Goal: Task Accomplishment & Management: Complete application form

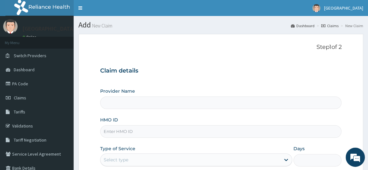
click at [133, 130] on input "HMO ID" at bounding box center [221, 132] width 242 height 12
type input "en"
type input "[GEOGRAPHIC_DATA]"
type input "e"
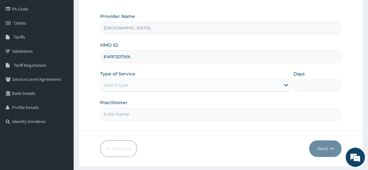
scroll to position [84, 0]
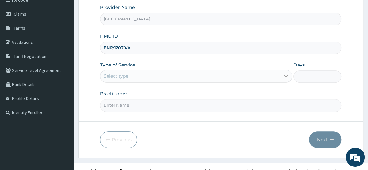
type input "ENP/12079/A"
click at [281, 78] on div at bounding box center [287, 76] width 12 height 12
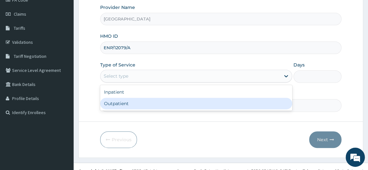
click at [278, 101] on div "Outpatient" at bounding box center [196, 104] width 192 height 12
type input "1"
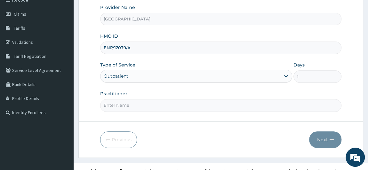
click at [258, 107] on input "Practitioner" at bounding box center [221, 105] width 242 height 12
type input "DR RASHEED"
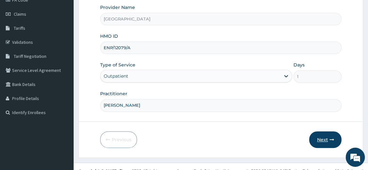
click at [321, 137] on button "Next" at bounding box center [325, 140] width 32 height 17
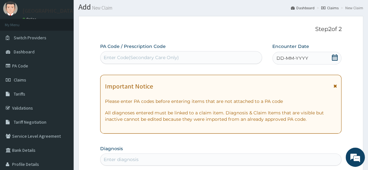
scroll to position [8, 0]
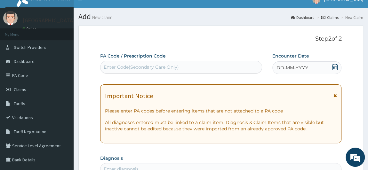
click at [312, 67] on div "DD-MM-YYYY" at bounding box center [306, 67] width 69 height 13
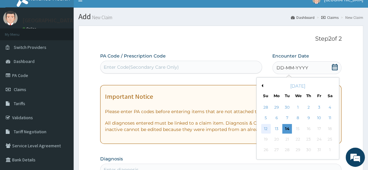
click at [265, 129] on div "12" at bounding box center [266, 129] width 10 height 10
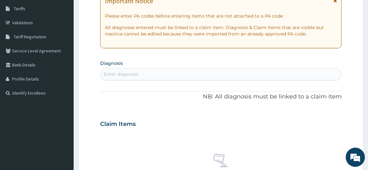
scroll to position [113, 0]
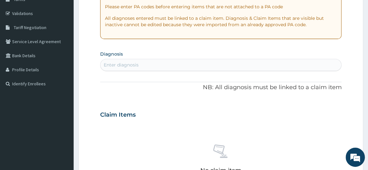
click at [232, 64] on div "Enter diagnosis" at bounding box center [221, 65] width 241 height 10
type input "TOE WO"
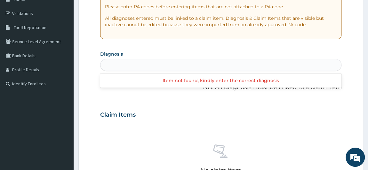
click at [232, 64] on div "TOE WO" at bounding box center [221, 65] width 241 height 10
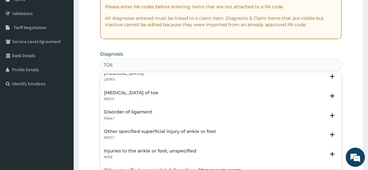
scroll to position [145, 0]
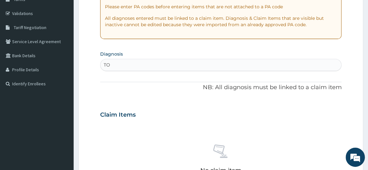
type input "T"
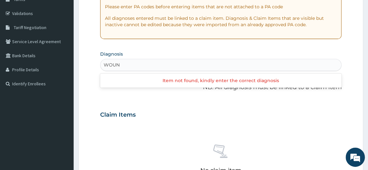
type input "WOUND"
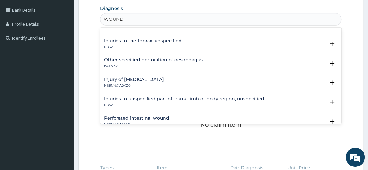
scroll to position [0, 0]
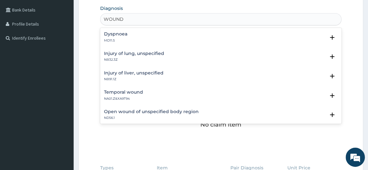
click at [128, 92] on h4 "Temporal wound" at bounding box center [123, 92] width 39 height 5
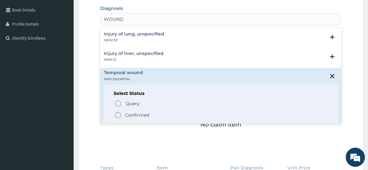
scroll to position [24, 0]
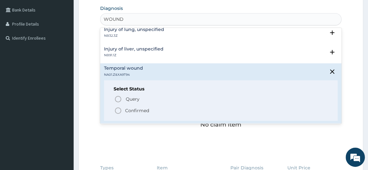
click at [118, 108] on icon "status option filled" at bounding box center [118, 111] width 8 height 8
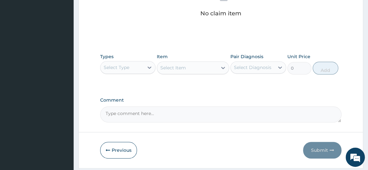
scroll to position [290, 0]
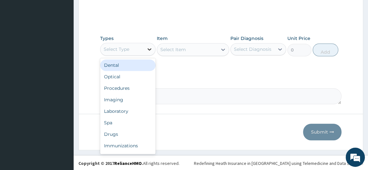
click at [147, 52] on div at bounding box center [150, 50] width 12 height 12
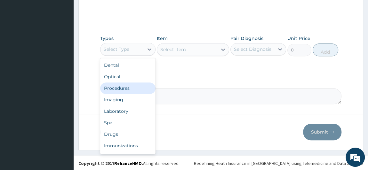
click at [139, 90] on div "Procedures" at bounding box center [128, 89] width 56 height 12
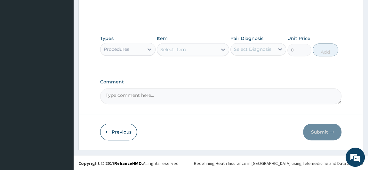
click at [218, 49] on div at bounding box center [223, 50] width 12 height 12
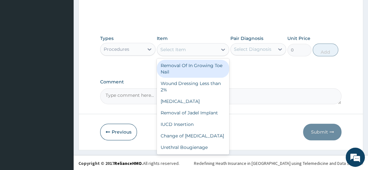
type input "P"
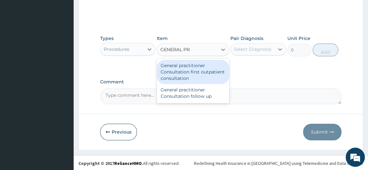
type input "GENERAL PRA"
click at [217, 64] on div "General practitioner Consultation first outpatient consultation" at bounding box center [193, 72] width 72 height 24
type input "3000"
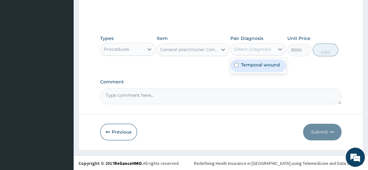
click at [262, 49] on div "Select Diagnosis" at bounding box center [252, 49] width 37 height 6
click at [258, 62] on label "Temporal wound" at bounding box center [260, 65] width 39 height 6
checkbox input "true"
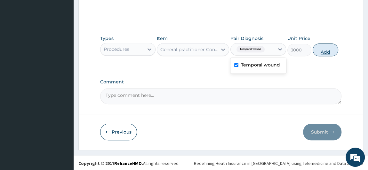
click at [322, 51] on button "Add" at bounding box center [326, 50] width 26 height 13
type input "0"
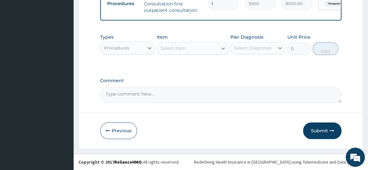
scroll to position [261, 0]
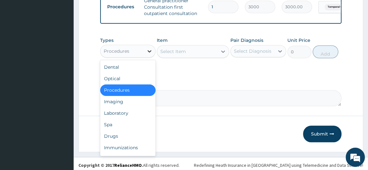
click at [149, 57] on div at bounding box center [150, 51] width 12 height 12
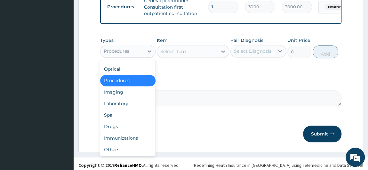
scroll to position [21, 0]
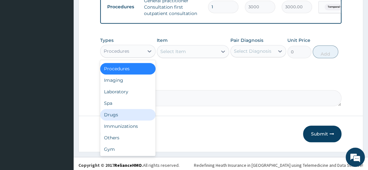
click at [132, 118] on div "Drugs" at bounding box center [128, 115] width 56 height 12
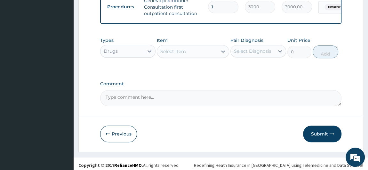
type input "T"
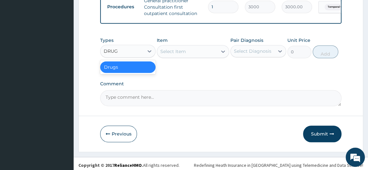
type input "DRUGS"
click at [136, 69] on div "Drugs" at bounding box center [128, 67] width 56 height 12
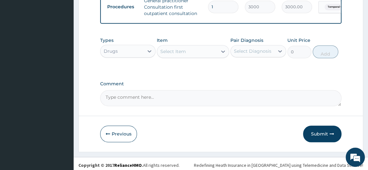
click at [199, 57] on div "Select Item" at bounding box center [187, 51] width 60 height 10
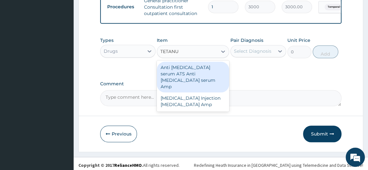
type input "TETANUS"
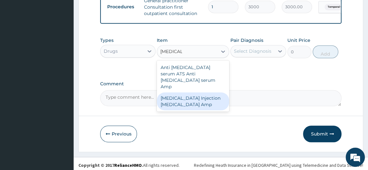
click at [201, 93] on div "TETANUS Injection Tetanus toxoid Amp" at bounding box center [193, 102] width 72 height 18
type input "180"
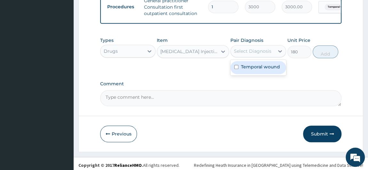
click at [274, 50] on div "Select Diagnosis" at bounding box center [253, 51] width 44 height 10
click at [265, 64] on div "Temporal wound" at bounding box center [259, 68] width 56 height 16
click at [264, 68] on label "Temporal wound" at bounding box center [260, 67] width 39 height 6
checkbox input "true"
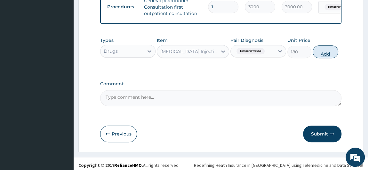
click at [320, 56] on button "Add" at bounding box center [326, 51] width 26 height 13
type input "0"
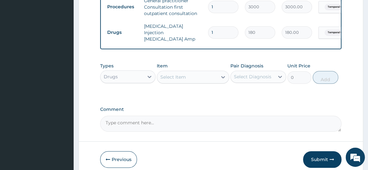
click at [188, 78] on div "Select Item" at bounding box center [187, 77] width 60 height 10
type input "WOUND DRESSING"
click at [198, 78] on input "WOUND DRESSING" at bounding box center [182, 77] width 45 height 6
click at [206, 78] on div "Select Item" at bounding box center [187, 77] width 60 height 10
type input "WOUND"
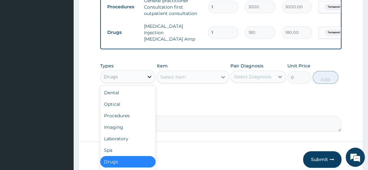
click at [150, 77] on icon at bounding box center [149, 77] width 6 height 6
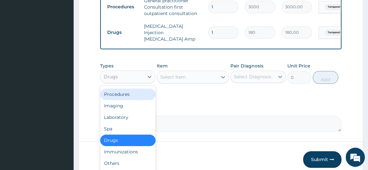
click at [141, 94] on div "Procedures" at bounding box center [128, 95] width 56 height 12
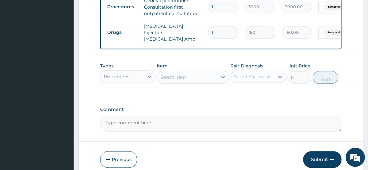
click at [188, 79] on div "Select Item" at bounding box center [187, 77] width 60 height 10
type input "WOUND"
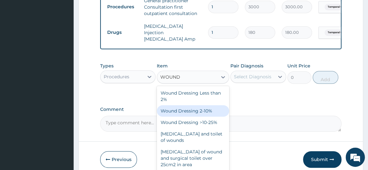
click at [199, 113] on div "Wound Dressing 2-10%" at bounding box center [193, 111] width 72 height 12
type input "3500"
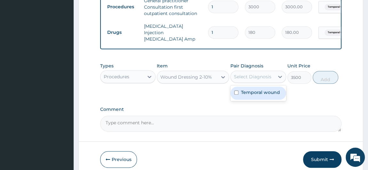
click at [266, 75] on div "Select Diagnosis" at bounding box center [252, 77] width 37 height 6
click at [261, 98] on div "Temporal wound" at bounding box center [259, 93] width 56 height 13
checkbox input "true"
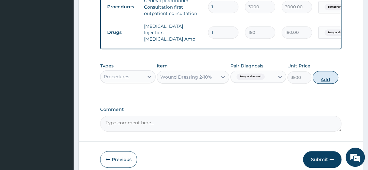
click at [324, 82] on button "Add" at bounding box center [326, 77] width 26 height 13
type input "0"
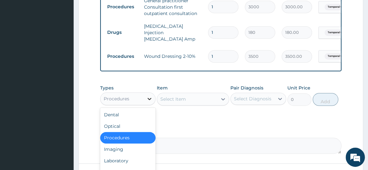
click at [149, 96] on icon at bounding box center [149, 99] width 6 height 6
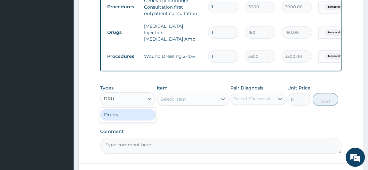
type input "DRUG"
click at [133, 116] on div "Drugs" at bounding box center [128, 115] width 56 height 12
click at [171, 102] on div "Select Item" at bounding box center [193, 99] width 72 height 13
click at [171, 102] on div "Select Item" at bounding box center [173, 99] width 26 height 6
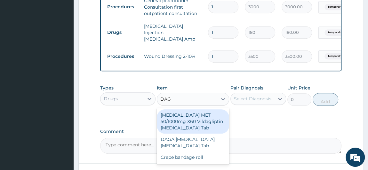
type input "DAGA"
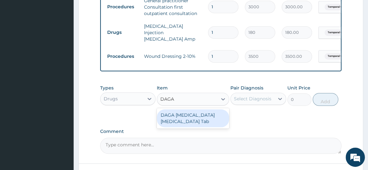
click at [192, 115] on div "DAGA PARACETAMOL Acetaminophen Tab" at bounding box center [193, 119] width 72 height 18
type input "20"
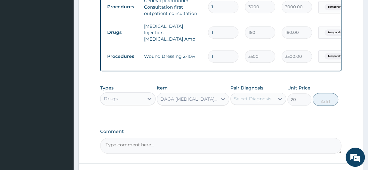
click at [273, 100] on div "Select Diagnosis" at bounding box center [253, 99] width 44 height 10
click at [266, 112] on label "Temporal wound" at bounding box center [260, 114] width 39 height 6
checkbox input "true"
click at [320, 96] on button "Add" at bounding box center [326, 99] width 26 height 13
type input "0"
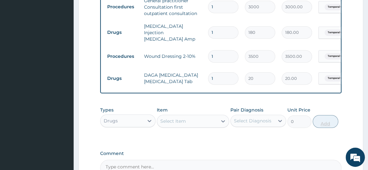
type input "18"
type input "360.00"
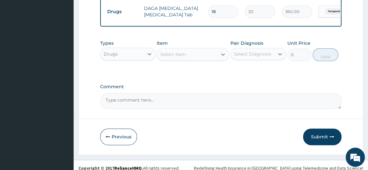
scroll to position [334, 0]
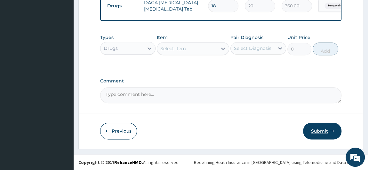
type input "18"
click at [322, 126] on button "Submit" at bounding box center [322, 131] width 38 height 17
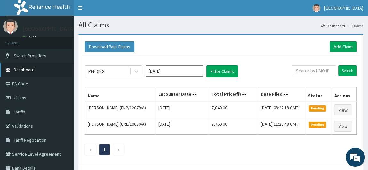
click at [38, 71] on link "Dashboard" at bounding box center [37, 70] width 74 height 14
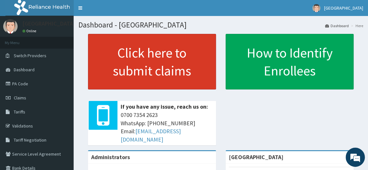
click at [183, 51] on link "Click here to submit claims" at bounding box center [152, 62] width 128 height 56
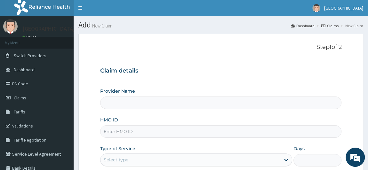
click at [133, 130] on input "HMO ID" at bounding box center [221, 132] width 242 height 12
type input "[GEOGRAPHIC_DATA]"
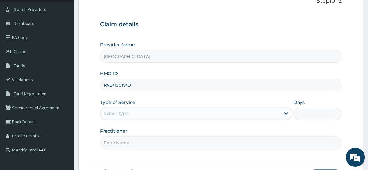
scroll to position [91, 0]
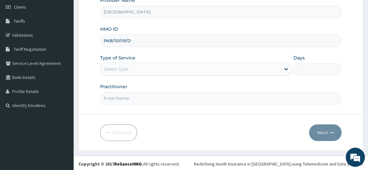
type input "PAB/10019/D"
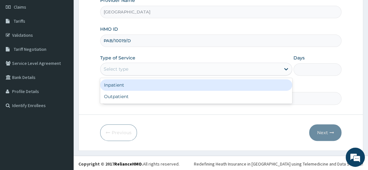
click at [270, 66] on div "Select type" at bounding box center [191, 69] width 180 height 10
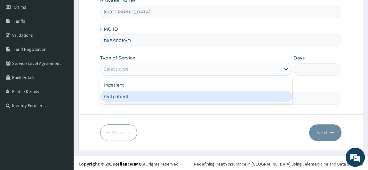
click at [253, 93] on div "Outpatient" at bounding box center [196, 97] width 192 height 12
type input "1"
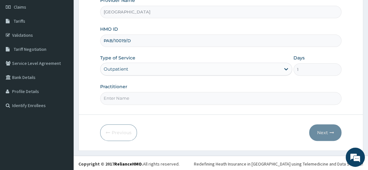
click at [215, 99] on input "Practitioner" at bounding box center [221, 98] width 242 height 12
type input "DR RASHEED"
click at [321, 126] on button "Next" at bounding box center [325, 133] width 32 height 17
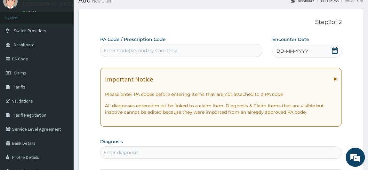
scroll to position [0, 0]
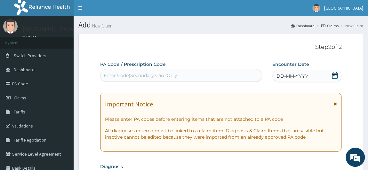
click at [302, 76] on span "DD-MM-YYYY" at bounding box center [293, 76] width 32 height 6
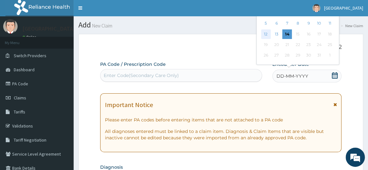
click at [264, 34] on div "12" at bounding box center [266, 34] width 10 height 10
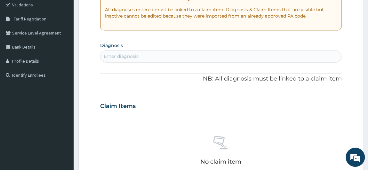
scroll to position [126, 0]
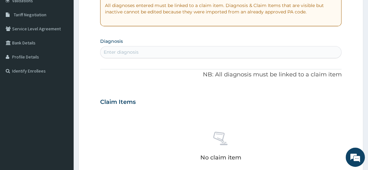
click at [183, 54] on div "Enter diagnosis" at bounding box center [221, 52] width 241 height 10
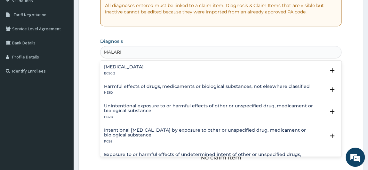
type input "MALARIA"
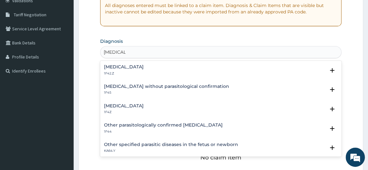
click at [139, 104] on h4 "Malaria, unspecified" at bounding box center [124, 106] width 40 height 5
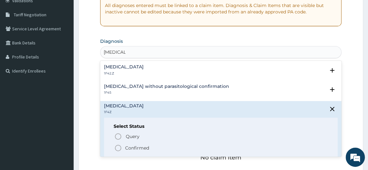
click at [117, 147] on icon "status option filled" at bounding box center [118, 148] width 8 height 8
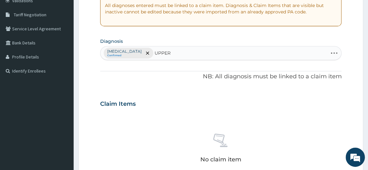
type input "UPPER"
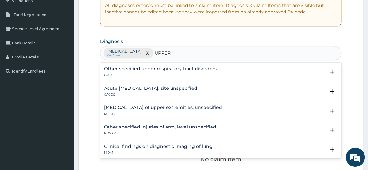
click at [112, 87] on h4 "Acute [MEDICAL_DATA], site unspecified" at bounding box center [151, 88] width 94 height 5
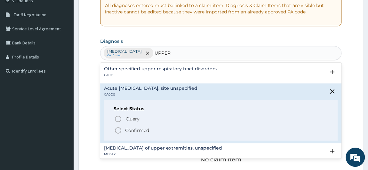
click at [119, 131] on icon "status option filled" at bounding box center [118, 131] width 8 height 8
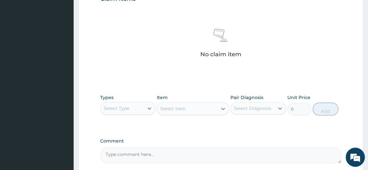
scroll to position [245, 0]
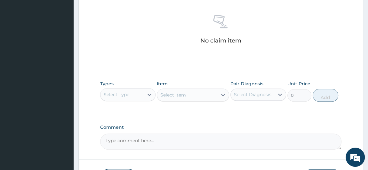
click at [318, 101] on div "Types Select Type Item Select Item Pair Diagnosis Select Diagnosis Unit Price 0…" at bounding box center [221, 91] width 242 height 28
click at [149, 89] on div at bounding box center [150, 95] width 12 height 12
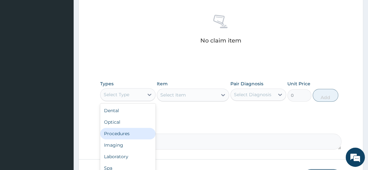
click at [134, 134] on div "Procedures" at bounding box center [128, 134] width 56 height 12
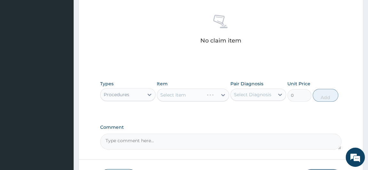
click at [134, 134] on textarea "Comment" at bounding box center [221, 142] width 242 height 16
click at [197, 93] on div "Select Item" at bounding box center [187, 95] width 60 height 10
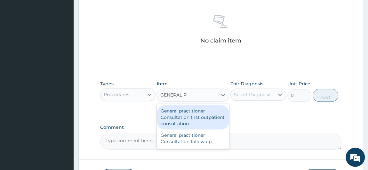
type input "GENERAL PR"
click at [203, 116] on div "General practitioner Consultation first outpatient consultation" at bounding box center [193, 117] width 72 height 24
type input "3000"
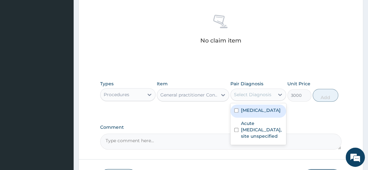
click at [272, 94] on div "Select Diagnosis" at bounding box center [253, 95] width 44 height 10
click at [267, 113] on label "Malaria, unspecified" at bounding box center [261, 110] width 40 height 6
checkbox input "true"
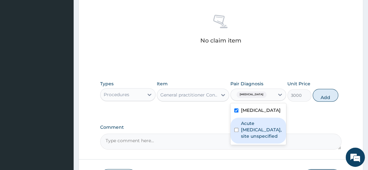
click at [266, 131] on label "Acute upper respiratory infection, site unspecified" at bounding box center [261, 129] width 41 height 19
checkbox input "true"
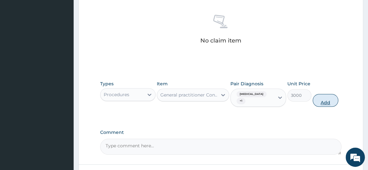
click at [322, 102] on button "Add" at bounding box center [326, 100] width 26 height 13
type input "0"
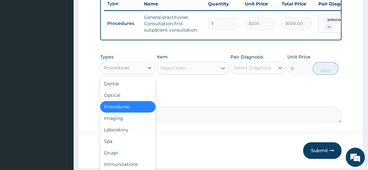
click at [140, 73] on div "Procedures" at bounding box center [123, 68] width 44 height 10
click at [128, 136] on div "Laboratory" at bounding box center [128, 130] width 56 height 12
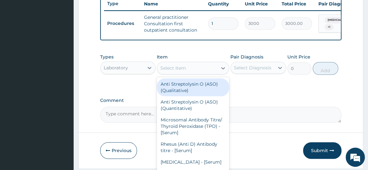
click at [207, 72] on div "Select Item" at bounding box center [187, 68] width 60 height 10
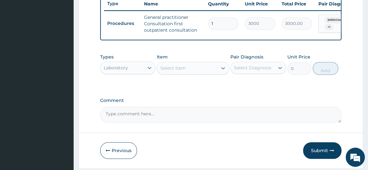
drag, startPoint x: 207, startPoint y: 72, endPoint x: 199, endPoint y: 71, distance: 8.7
click at [199, 71] on div "Select Item" at bounding box center [187, 68] width 60 height 10
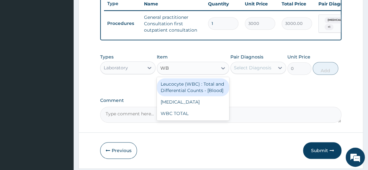
type input "WBC"
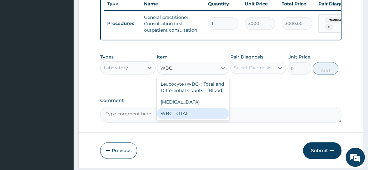
click at [186, 115] on div "WBC TOTAL" at bounding box center [193, 114] width 72 height 12
type input "1500"
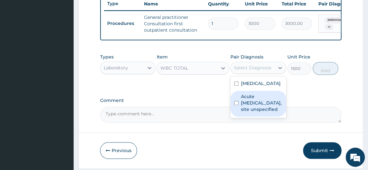
drag, startPoint x: 255, startPoint y: 69, endPoint x: 249, endPoint y: 103, distance: 34.4
click at [249, 74] on div "option Acute upper respiratory infection, site unspecified, selected. option Ac…" at bounding box center [259, 68] width 56 height 12
click at [249, 103] on label "Acute upper respiratory infection, site unspecified" at bounding box center [261, 103] width 41 height 19
checkbox input "true"
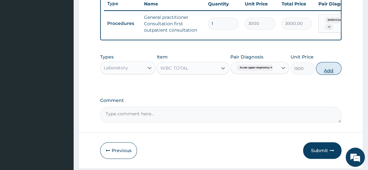
click at [340, 67] on button "Add" at bounding box center [329, 68] width 26 height 13
type input "0"
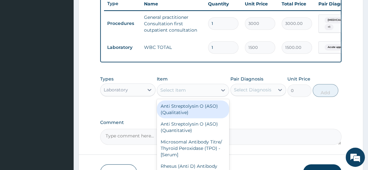
click at [176, 93] on div "Select Item" at bounding box center [173, 90] width 26 height 6
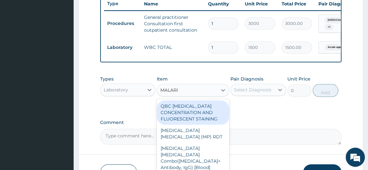
type input "MALARIA"
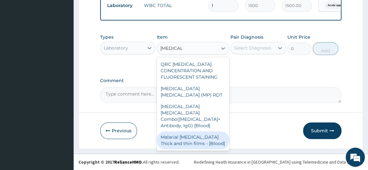
click at [178, 139] on div "Malarial Parasite Thick and thin films - [Blood]" at bounding box center [193, 141] width 72 height 18
type input "1500"
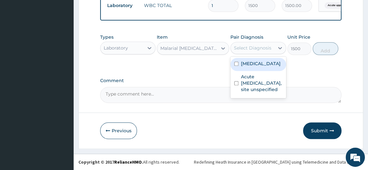
click at [264, 49] on div "Select Diagnosis" at bounding box center [252, 48] width 37 height 6
click at [260, 67] on label "Malaria, unspecified" at bounding box center [261, 64] width 40 height 6
checkbox input "true"
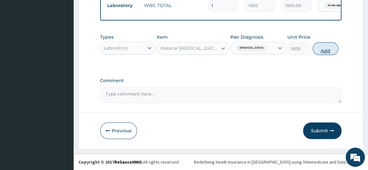
click at [332, 45] on button "Add" at bounding box center [326, 48] width 26 height 13
type input "0"
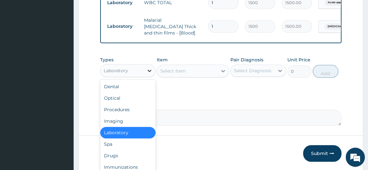
click at [150, 70] on icon at bounding box center [150, 71] width 4 height 2
click at [111, 158] on div "Drugs" at bounding box center [128, 156] width 56 height 12
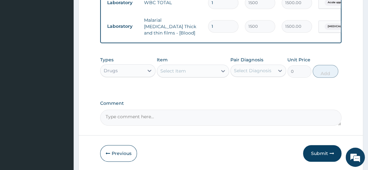
click at [189, 71] on div "Select Item" at bounding box center [187, 71] width 60 height 10
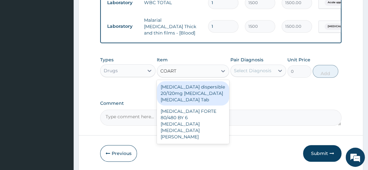
type input "COARTE"
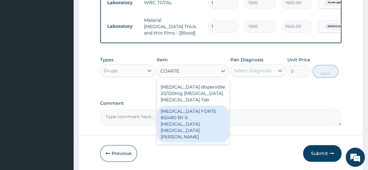
click at [195, 114] on div "COARTEM FORTE 80/480 BY 6 Artemether Lumefantrine Pck" at bounding box center [193, 124] width 72 height 37
type input "2800"
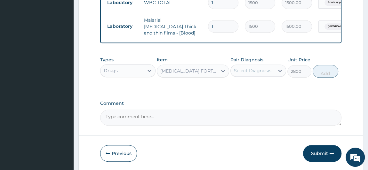
click at [273, 69] on div "Select Diagnosis" at bounding box center [253, 71] width 44 height 10
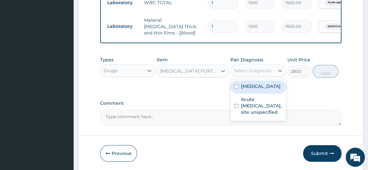
click at [271, 90] on label "Malaria, unspecified" at bounding box center [261, 86] width 40 height 6
checkbox input "true"
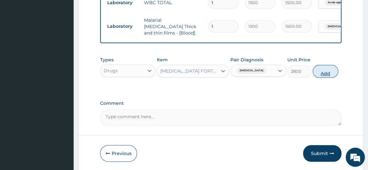
click at [321, 71] on button "Add" at bounding box center [326, 71] width 26 height 13
type input "0"
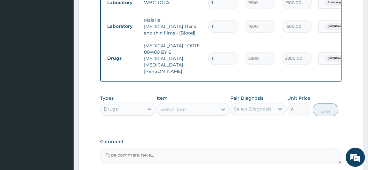
click at [169, 106] on div "Select Item" at bounding box center [173, 109] width 26 height 6
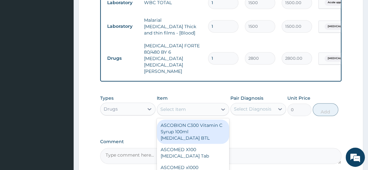
scroll to position [0, 79]
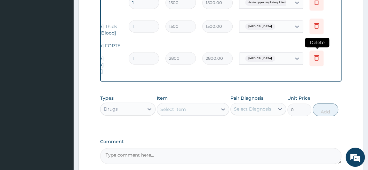
click at [319, 54] on icon at bounding box center [317, 58] width 8 height 8
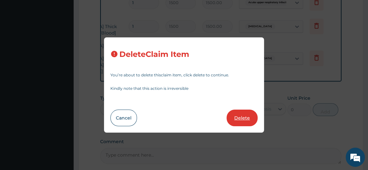
click at [248, 110] on button "Delete" at bounding box center [242, 118] width 31 height 17
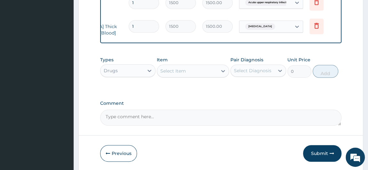
click at [177, 69] on div "Select Item" at bounding box center [173, 71] width 26 height 6
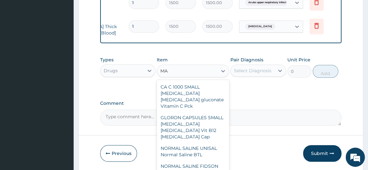
type input "M"
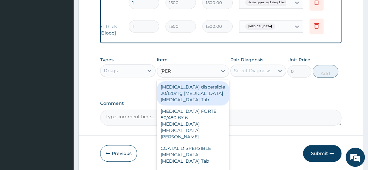
type input "COART"
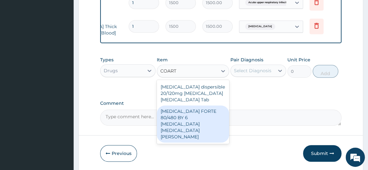
drag, startPoint x: 206, startPoint y: 105, endPoint x: 202, endPoint y: 88, distance: 17.4
click at [202, 88] on div "Coartem dispersible 20/120mg Artemether Lumefantrine Tab COARTEM FORTE 80/480 B…" at bounding box center [193, 112] width 72 height 64
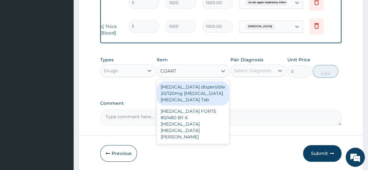
click at [202, 88] on div "Coartem dispersible 20/120mg Artemether Lumefantrine Tab" at bounding box center [193, 93] width 72 height 24
type input "450"
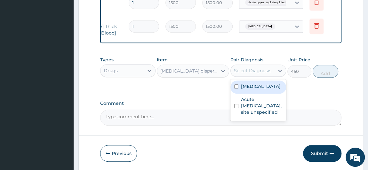
click at [263, 70] on div "Select Diagnosis" at bounding box center [252, 71] width 37 height 6
click at [256, 89] on label "Malaria, unspecified" at bounding box center [261, 86] width 40 height 6
checkbox input "true"
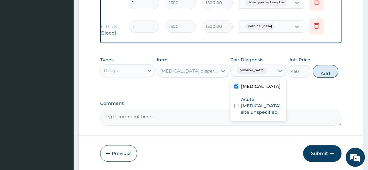
drag, startPoint x: 256, startPoint y: 89, endPoint x: 320, endPoint y: 79, distance: 64.9
click at [320, 79] on div "Types Drugs Item Coartem dispersible 20/120mg Artemether Lumefantrine Tab Pair …" at bounding box center [221, 67] width 242 height 28
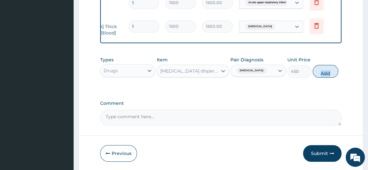
click at [320, 79] on div "Types Drugs Item Coartem dispersible 20/120mg Artemether Lumefantrine Tab Pair …" at bounding box center [221, 67] width 242 height 28
click at [323, 74] on button "Add" at bounding box center [326, 71] width 26 height 13
type input "0"
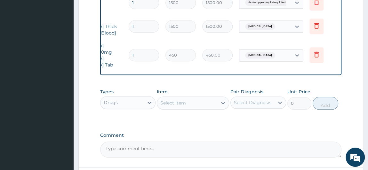
click at [194, 98] on div "Select Item" at bounding box center [187, 103] width 60 height 10
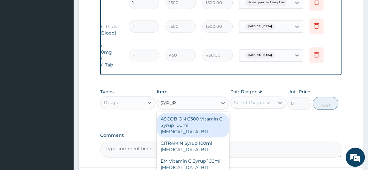
type input "SYRUP"
click at [326, 91] on div "Types Drugs Item option Coartem dispersible 20/120mg Artemether Lumefantrine Ta…" at bounding box center [221, 99] width 242 height 28
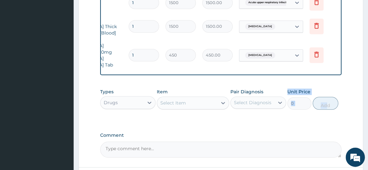
click at [187, 98] on div "Select Item" at bounding box center [187, 103] width 60 height 10
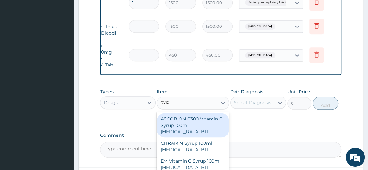
type input "SYRUP"
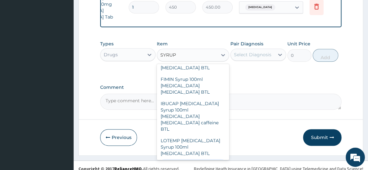
scroll to position [2260, 0]
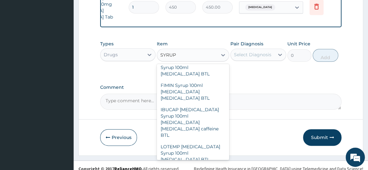
type input "400"
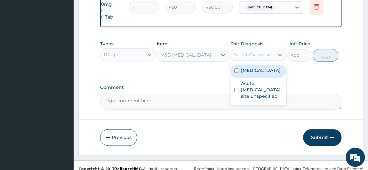
click at [264, 52] on div "Select Diagnosis" at bounding box center [253, 55] width 44 height 10
click at [262, 67] on label "Malaria, unspecified" at bounding box center [261, 70] width 40 height 6
checkbox input "true"
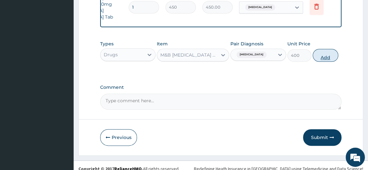
click at [323, 49] on button "Add" at bounding box center [326, 55] width 26 height 13
type input "0"
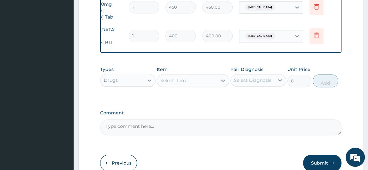
click at [203, 76] on div "Select Item" at bounding box center [187, 81] width 60 height 10
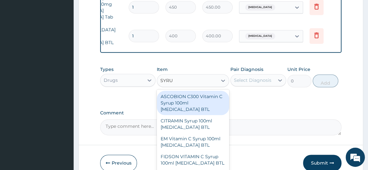
type input "SYRUP"
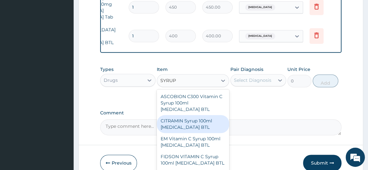
click at [205, 115] on div "CITRAMIN Syrup 100ml Ascorbic Acid BTL" at bounding box center [193, 124] width 72 height 18
type input "300"
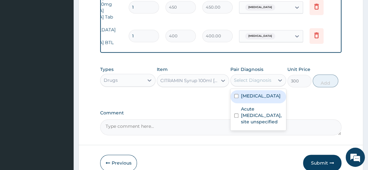
click at [265, 77] on div "Select Diagnosis" at bounding box center [252, 80] width 37 height 6
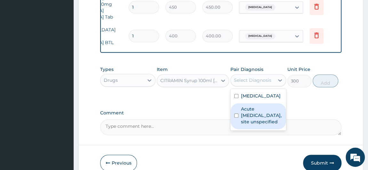
click at [256, 117] on label "Acute upper respiratory infection, site unspecified" at bounding box center [261, 115] width 41 height 19
checkbox input "true"
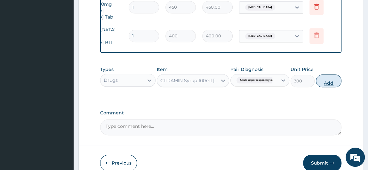
click at [325, 77] on button "Add" at bounding box center [329, 81] width 26 height 13
type input "0"
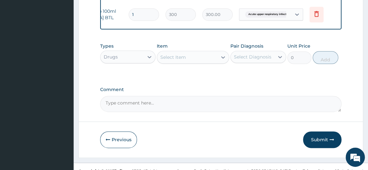
scroll to position [385, 0]
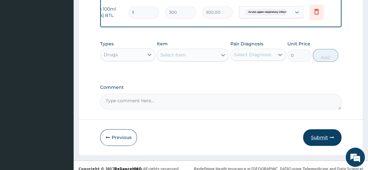
click at [330, 134] on button "Submit" at bounding box center [322, 137] width 38 height 17
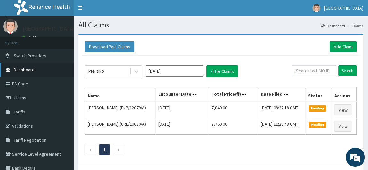
click at [26, 72] on link "Dashboard" at bounding box center [37, 70] width 74 height 14
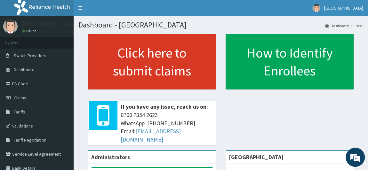
click at [159, 59] on link "Click here to submit claims" at bounding box center [152, 62] width 128 height 56
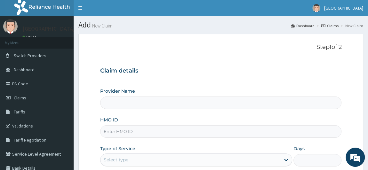
click at [159, 59] on div "Step 1 of 2 Claim details Provider Name HMO ID Type of Service Select type Days…" at bounding box center [221, 120] width 242 height 152
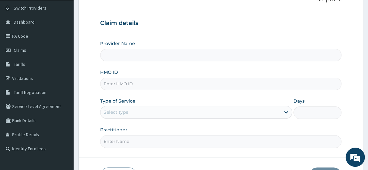
scroll to position [53, 0]
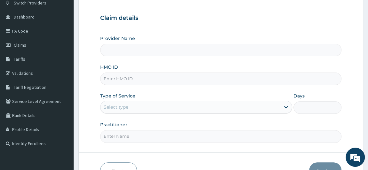
type input "[GEOGRAPHIC_DATA]"
click at [164, 76] on input "HMO ID" at bounding box center [221, 79] width 242 height 12
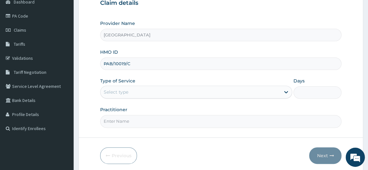
scroll to position [84, 0]
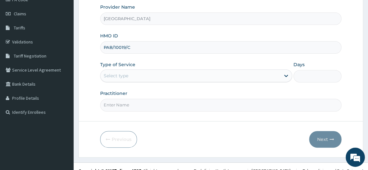
type input "PAB/10019/C"
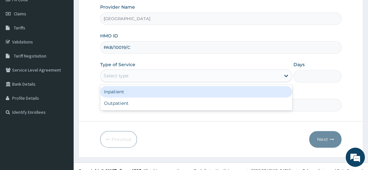
click at [249, 71] on div "Select type" at bounding box center [191, 76] width 180 height 10
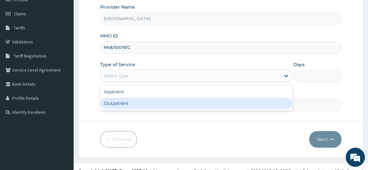
click at [233, 105] on div "Outpatient" at bounding box center [196, 104] width 192 height 12
type input "1"
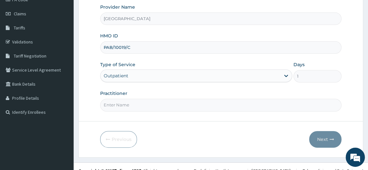
click at [199, 110] on input "Practitioner" at bounding box center [221, 105] width 242 height 12
type input "[PERSON_NAME]"
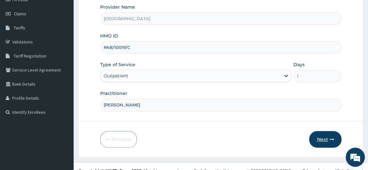
click at [321, 139] on button "Next" at bounding box center [325, 139] width 32 height 17
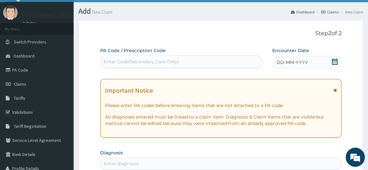
scroll to position [10, 0]
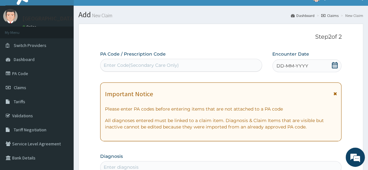
click at [317, 67] on div "DD-MM-YYYY" at bounding box center [306, 66] width 69 height 13
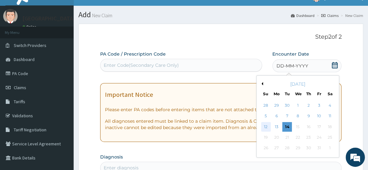
click at [268, 125] on div "12" at bounding box center [266, 127] width 10 height 10
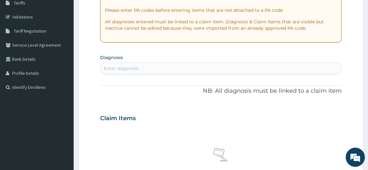
scroll to position [111, 0]
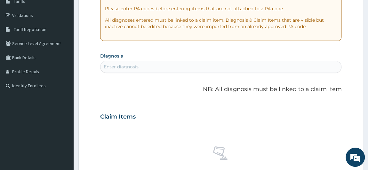
click at [187, 68] on div "Enter diagnosis" at bounding box center [221, 67] width 241 height 10
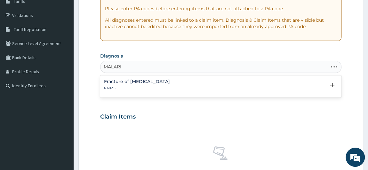
type input "MALARIA"
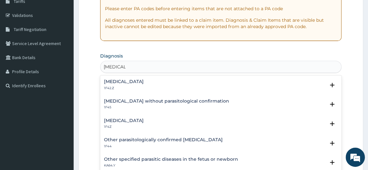
click at [127, 125] on p "1F4Z" at bounding box center [124, 127] width 40 height 4
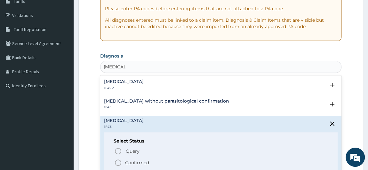
click at [118, 163] on icon "status option filled" at bounding box center [118, 163] width 8 height 8
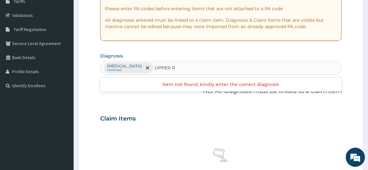
type input "UPPER"
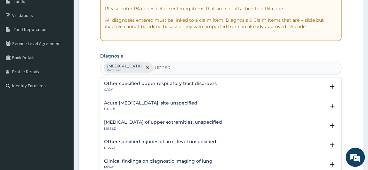
click at [114, 102] on h4 "Acute upper respiratory infection, site unspecified" at bounding box center [151, 103] width 94 height 5
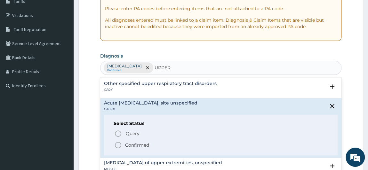
click at [116, 143] on icon "status option filled" at bounding box center [118, 146] width 8 height 8
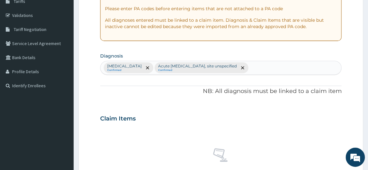
click at [116, 143] on div "No claim item" at bounding box center [221, 164] width 242 height 74
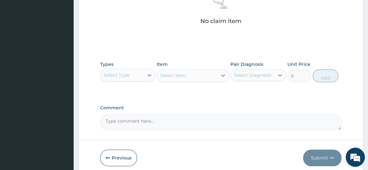
scroll to position [266, 0]
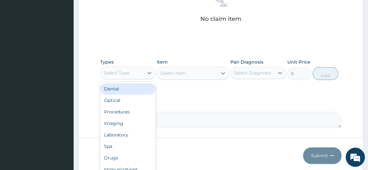
click at [129, 71] on div "Select Type" at bounding box center [123, 73] width 44 height 10
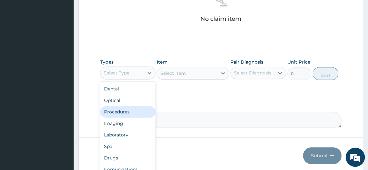
click at [126, 108] on div "Procedures" at bounding box center [128, 112] width 56 height 12
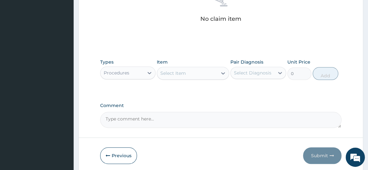
click at [184, 74] on div "Select Item" at bounding box center [173, 73] width 26 height 6
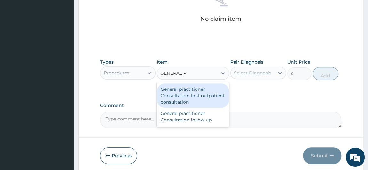
type input "GENERAL PR"
click at [181, 93] on div "General practitioner Consultation first outpatient consultation" at bounding box center [193, 96] width 72 height 24
type input "3000"
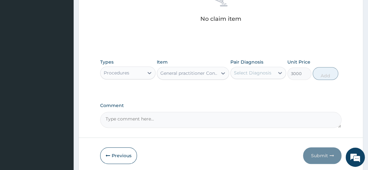
click at [262, 75] on div "Select Diagnosis" at bounding box center [252, 73] width 37 height 6
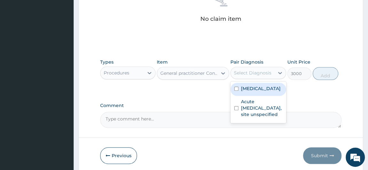
click at [259, 85] on label "Malaria, unspecified" at bounding box center [261, 88] width 40 height 6
checkbox input "true"
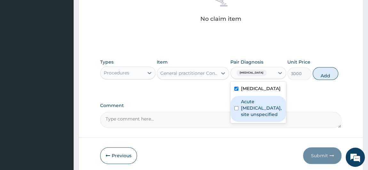
click at [262, 110] on label "Acute upper respiratory infection, site unspecified" at bounding box center [261, 108] width 41 height 19
checkbox input "true"
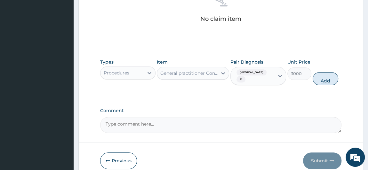
click at [324, 80] on button "Add" at bounding box center [326, 78] width 26 height 13
type input "0"
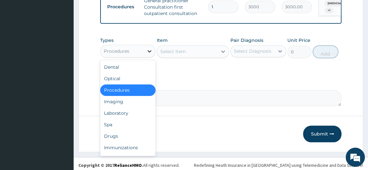
click at [150, 54] on icon at bounding box center [149, 51] width 6 height 6
click at [133, 119] on div "Laboratory" at bounding box center [128, 114] width 56 height 12
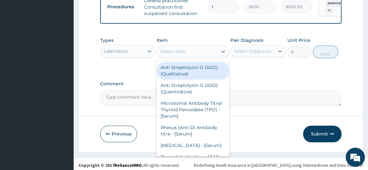
click at [207, 55] on div "Select Item" at bounding box center [187, 51] width 60 height 10
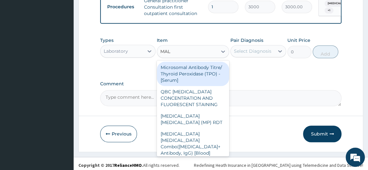
type input "MALA"
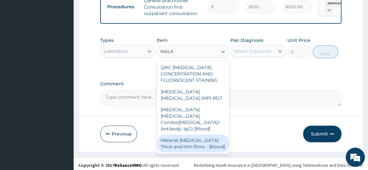
click at [216, 137] on div "Malarial Parasite Thick and thin films - [Blood]" at bounding box center [193, 144] width 72 height 18
type input "1500"
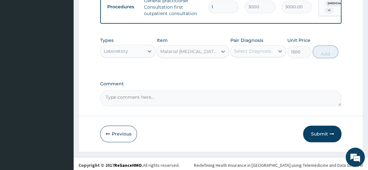
click at [259, 54] on div "Select Diagnosis" at bounding box center [252, 51] width 37 height 6
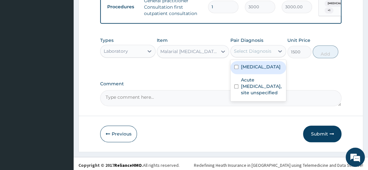
click at [255, 70] on label "Malaria, unspecified" at bounding box center [261, 67] width 40 height 6
checkbox input "true"
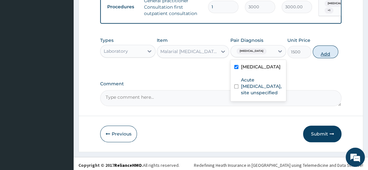
click at [332, 54] on button "Add" at bounding box center [326, 51] width 26 height 13
type input "0"
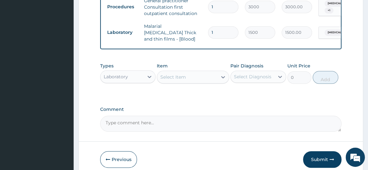
click at [198, 79] on div "Select Item" at bounding box center [187, 77] width 60 height 10
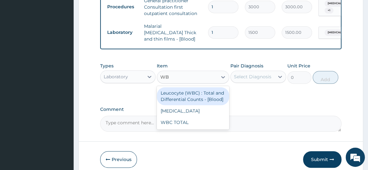
type input "WBC"
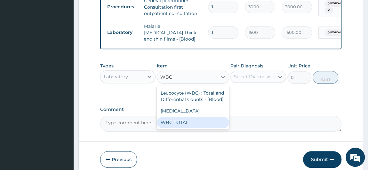
click at [194, 120] on div "WBC TOTAL" at bounding box center [193, 123] width 72 height 12
type input "1500"
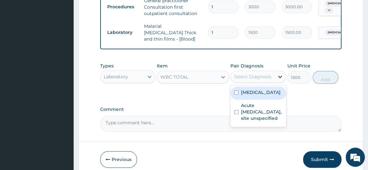
click at [277, 77] on icon at bounding box center [280, 77] width 6 height 6
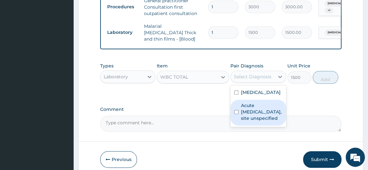
click at [262, 115] on label "Acute upper respiratory infection, site unspecified" at bounding box center [261, 111] width 41 height 19
checkbox input "true"
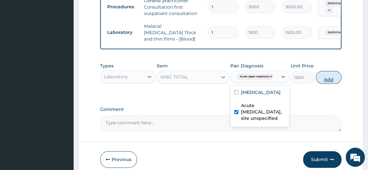
click at [332, 73] on button "Add" at bounding box center [329, 77] width 26 height 13
type input "0"
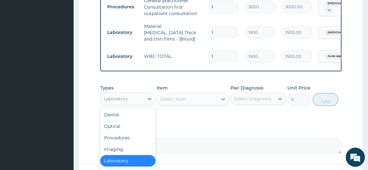
click at [142, 98] on div "Laboratory" at bounding box center [123, 99] width 44 height 10
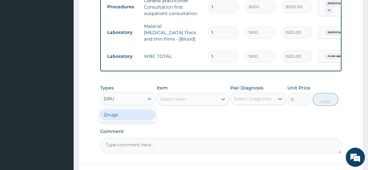
type input "DRUG"
click at [137, 116] on div "Drugs" at bounding box center [128, 115] width 56 height 12
click at [197, 100] on div "Select Item" at bounding box center [187, 99] width 60 height 10
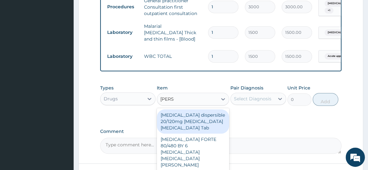
type input "COART"
click at [203, 128] on div "Coartem dispersible 20/120mg Artemether Lumefantrine Tab" at bounding box center [193, 122] width 72 height 24
type input "450"
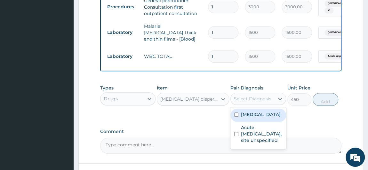
click at [267, 100] on div "Select Diagnosis" at bounding box center [252, 99] width 37 height 6
click at [263, 112] on label "Malaria, unspecified" at bounding box center [261, 114] width 40 height 6
checkbox input "true"
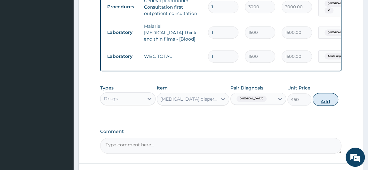
click at [317, 102] on button "Add" at bounding box center [326, 99] width 26 height 13
type input "0"
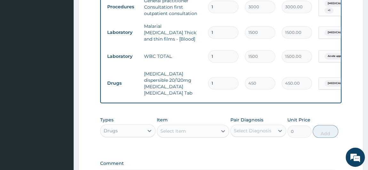
click at [191, 126] on div "Select Item" at bounding box center [187, 131] width 60 height 10
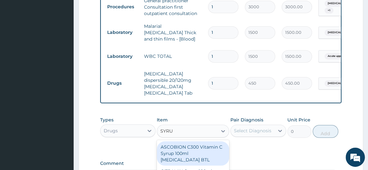
type input "SYRUP"
click at [191, 152] on div "ASCOBION C300 Vitamin C Syrup 100ml Ascorbic Acid BTL" at bounding box center [193, 154] width 72 height 24
type input "300"
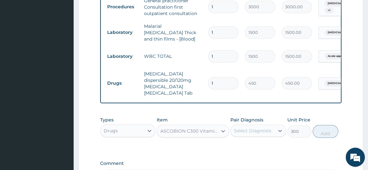
click at [264, 128] on div "Select Diagnosis" at bounding box center [252, 131] width 37 height 6
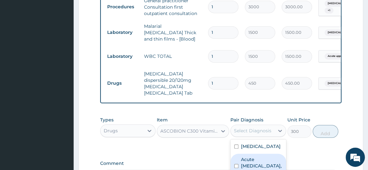
click at [256, 157] on label "Acute upper respiratory infection, site unspecified" at bounding box center [261, 166] width 41 height 19
checkbox input "true"
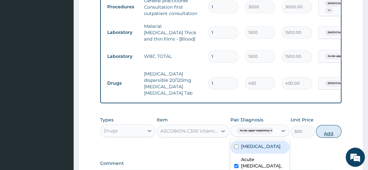
click at [325, 129] on button "Add" at bounding box center [329, 131] width 26 height 13
type input "0"
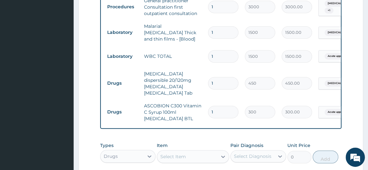
click at [195, 158] on div "Types Drugs Item Select Item Pair Diagnosis Select Diagnosis Unit Price 0 Add" at bounding box center [221, 153] width 242 height 28
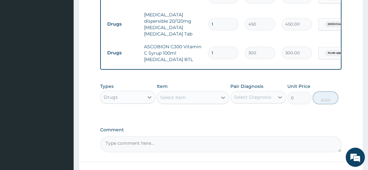
scroll to position [323, 0]
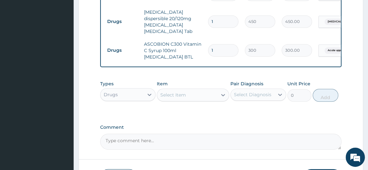
click at [198, 91] on div "Select Item" at bounding box center [187, 95] width 60 height 10
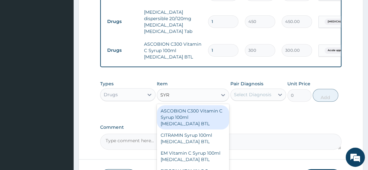
type input "SYRU"
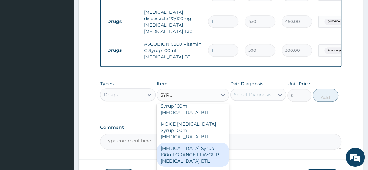
scroll to position [363, 0]
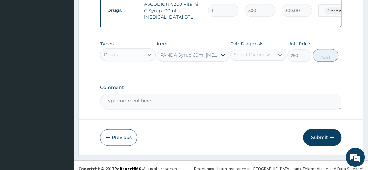
click at [219, 51] on div at bounding box center [223, 55] width 12 height 12
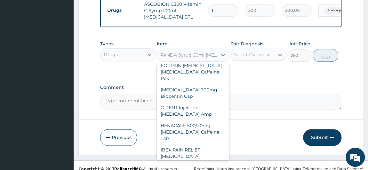
scroll to position [32687, 0]
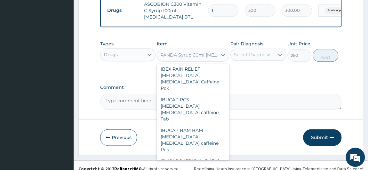
type input "350"
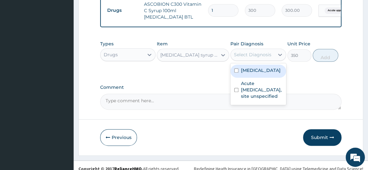
click at [267, 52] on div "Select Diagnosis" at bounding box center [252, 55] width 37 height 6
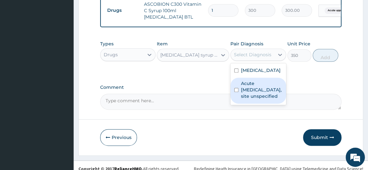
click at [252, 95] on label "Acute upper respiratory infection, site unspecified" at bounding box center [261, 89] width 41 height 19
checkbox input "true"
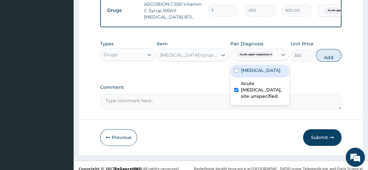
click at [266, 69] on div "Malaria, unspecified" at bounding box center [260, 71] width 59 height 13
checkbox input "true"
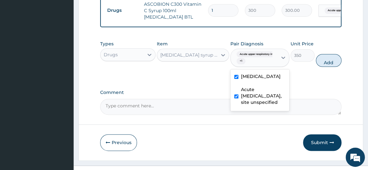
click at [260, 89] on label "Acute upper respiratory infection, site unspecified" at bounding box center [263, 95] width 45 height 19
checkbox input "false"
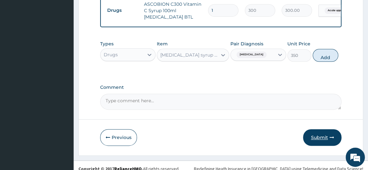
click at [313, 129] on button "Submit" at bounding box center [322, 137] width 38 height 17
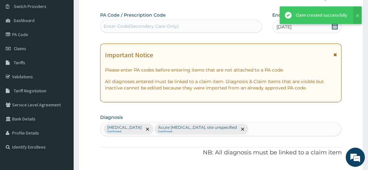
scroll to position [363, 0]
